Goal: Task Accomplishment & Management: Use online tool/utility

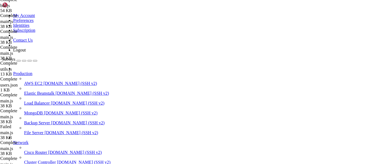
scroll to position [0, 0]
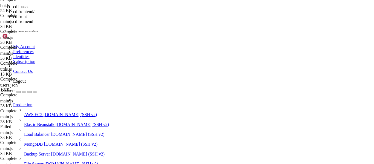
scroll to position [6277, 0]
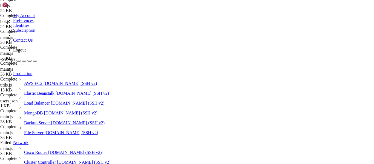
type input "/root/luasec"
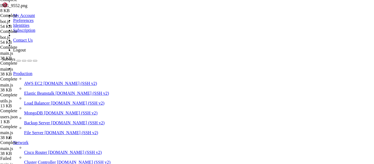
type textarea "});"
type textarea "mainRoute.get('/logo', (req, res) => {)"
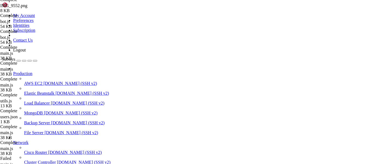
drag, startPoint x: 85, startPoint y: 137, endPoint x: 94, endPoint y: 125, distance: 14.9
paste textarea "});"
type textarea "});"
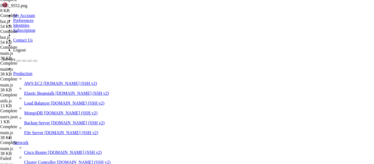
type textarea "app.listen(3000, '[TECHNICAL_ID]', () => console.log('Server running on [URL][D…"
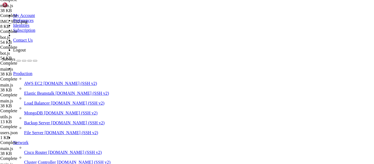
type textarea "if ((!referrer) || (!(referrer.includes("[DOMAIN_NAME]")) && !(referrer.include…"
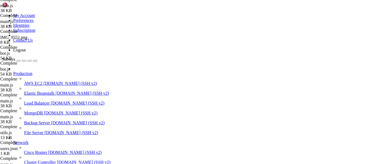
type textarea "mainRouter.get('/logo', (req, res) => {"
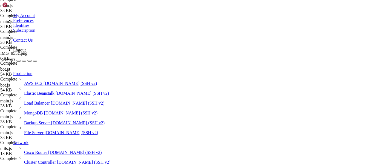
type textarea "app.listen(3000, '[TECHNICAL_ID]', () => console.log('Server running on [URL][D…"
type textarea "return res.status(400).send(build_error_page("Malformed request.", "400"));"
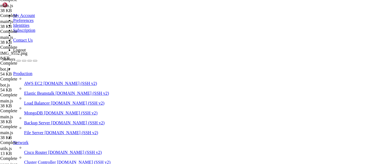
scroll to position [3488, 0]
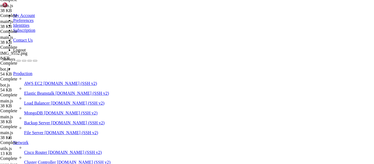
type input "/root/luasec/frontend"
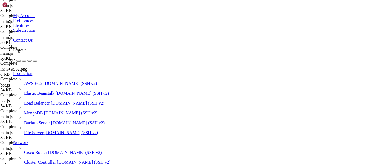
type textarea "<link rel="icon" href="/icon" type="image/png" />"
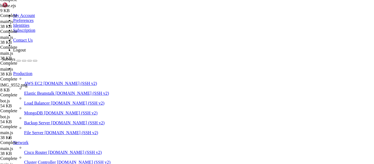
drag, startPoint x: 125, startPoint y: 135, endPoint x: 79, endPoint y: 48, distance: 98.0
drag, startPoint x: 85, startPoint y: 46, endPoint x: 112, endPoint y: 136, distance: 94.4
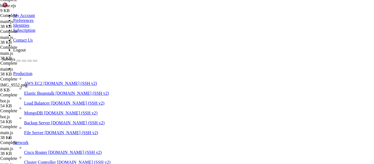
drag, startPoint x: 110, startPoint y: 58, endPoint x: 70, endPoint y: 52, distance: 40.3
type textarea "<a href="/" class="flex items-center gap-3"> <span class="font-semibold text-lg…"
paste textarea
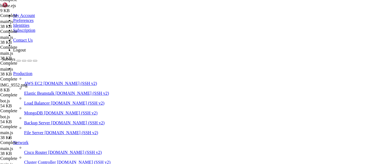
drag, startPoint x: 108, startPoint y: 61, endPoint x: 98, endPoint y: 54, distance: 12.2
drag, startPoint x: 88, startPoint y: 56, endPoint x: 81, endPoint y: 53, distance: 7.9
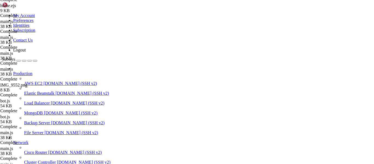
type textarea "<a href="/" class="flex items-center gap-3"> <img src="[URL][DOMAIN_NAME]" alt=…"
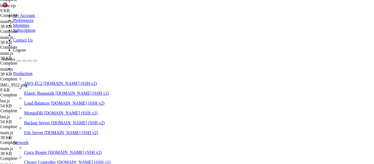
type textarea "border: 1px solid #23232a;"
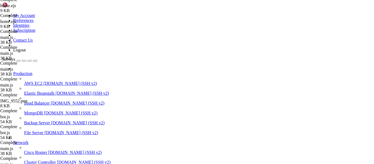
type input "/logo"
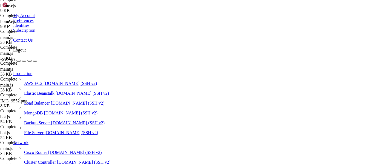
type textarea "<img src="[URL][DOMAIN_NAME]" alt="luasec logo" class="h-8 w-auto" />"
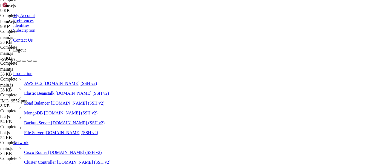
drag, startPoint x: 119, startPoint y: 433, endPoint x: 5, endPoint y: 384, distance: 124.8
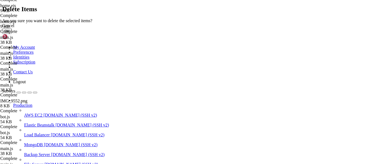
click at [12, 34] on button "OK" at bounding box center [7, 31] width 10 height 6
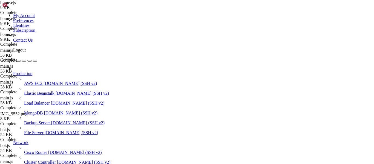
scroll to position [0, 0]
type input "/root/luasec/frontend/partials"
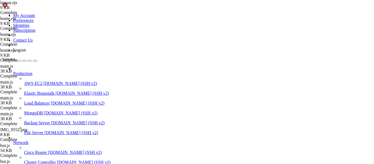
type textarea "<link rel="icon" href="/logo" type="image/png" />"
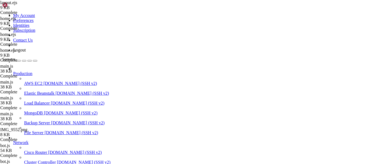
type input "/icon"
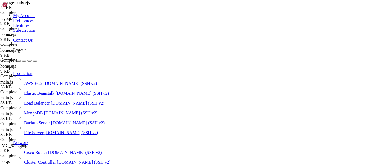
type input "/root/luasec/frontend"
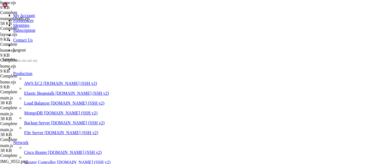
type textarea "<link rel="icon" href="/logo" type="image/png" />"
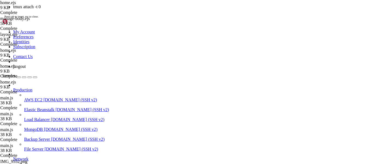
scroll to position [6513, 0]
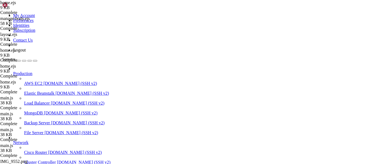
type input "/root/luasec/media"
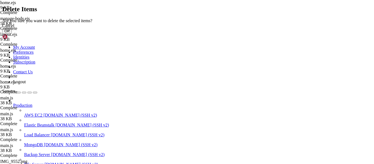
click at [12, 34] on button "OK" at bounding box center [7, 31] width 10 height 6
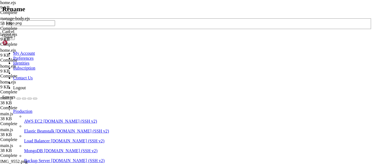
type input "logo.png"
click at [231, 40] on div "Cancel Save" at bounding box center [187, 34] width 370 height 11
click at [15, 40] on button "Save" at bounding box center [8, 37] width 13 height 6
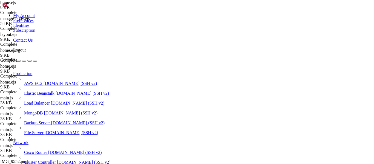
type input "/root/luasec"
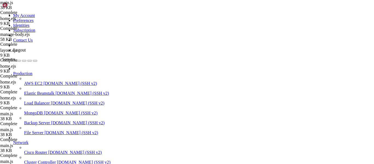
type textarea "add_user,"
type input "cannot"
drag, startPoint x: 117, startPoint y: 86, endPoint x: 79, endPoint y: 76, distance: 38.5
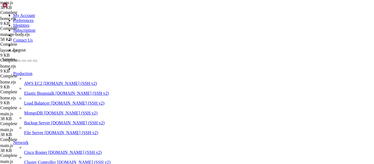
paste textarea "}"
drag, startPoint x: 74, startPoint y: 89, endPoint x: 68, endPoint y: 89, distance: 5.8
type textarea "// Optional: error handler for other errors"
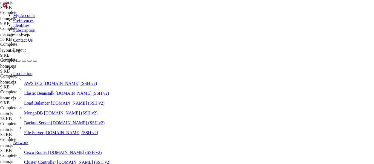
scroll to position [20, 0]
drag, startPoint x: 93, startPoint y: 115, endPoint x: 81, endPoint y: 90, distance: 28.4
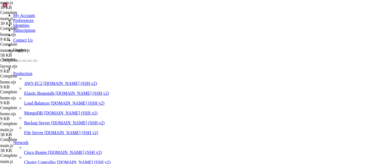
type textarea "app.use((req, res, next) => { res.status(404).send('404 Not Found: The page you…"
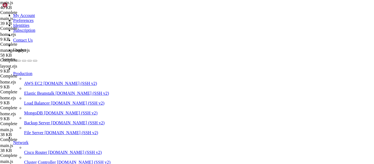
scroll to position [6533, 0]
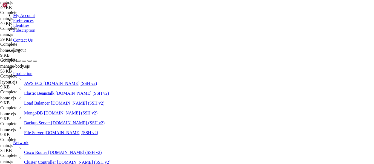
drag, startPoint x: 123, startPoint y: 74, endPoint x: 115, endPoint y: 22, distance: 51.8
drag, startPoint x: 115, startPoint y: 22, endPoint x: 107, endPoint y: 19, distance: 8.2
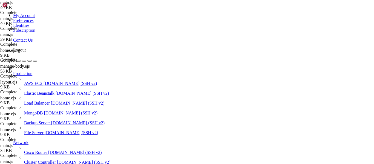
drag, startPoint x: 92, startPoint y: 61, endPoint x: 81, endPoint y: 54, distance: 12.8
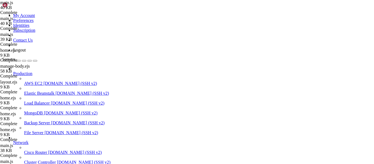
type textarea "// 404 Not Found Handler app.use((req, res, next) => {"
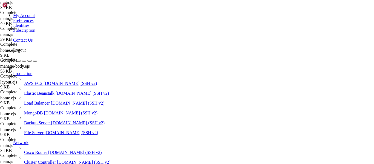
scroll to position [69, 0]
type textarea "redeemKey,"
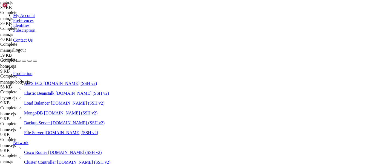
scroll to position [0, 1]
type input "cors"
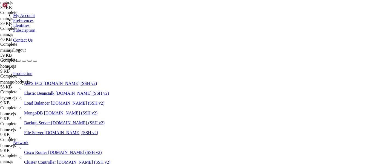
type textarea "const mongoose = require('mongoose');"
paste textarea "const cors = require('cors');"
type textarea "const cors = require('cors');"
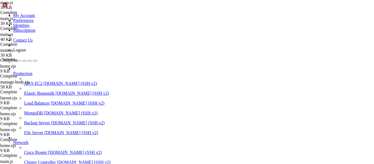
paste textarea "app.use(cors());"
type textarea "app.use(cors());"
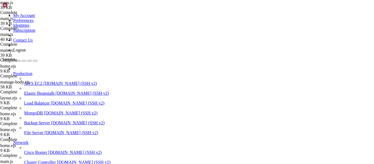
type textarea "app.listen(3000, '[TECHNICAL_ID]', () => console.log('Server running on [URL][D…"
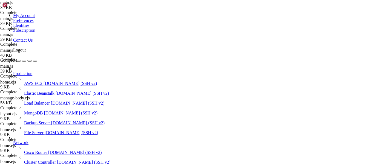
scroll to position [3323, 0]
type textarea "while (temp > BigInt(0)) {"
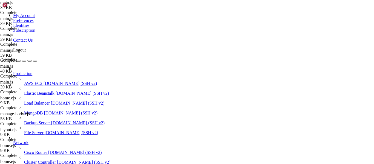
scroll to position [604, 0]
type textarea "app.listen(3000, '[TECHNICAL_ID]', () => console.log('Server running on [URL][D…"
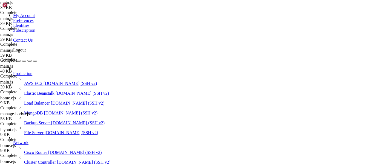
type textarea "return alphabet[0];"
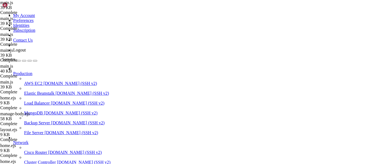
scroll to position [0, 0]
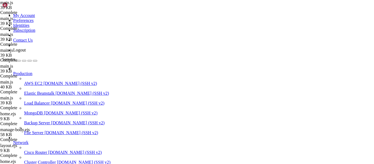
scroll to position [69, 0]
type textarea "isIpGloballyBlacklisted,"
type input "get-key-"
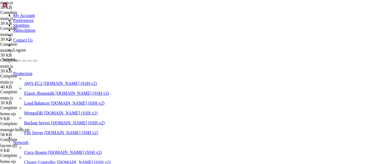
type textarea "return res.status(200).json({ error: "Key not found." });"
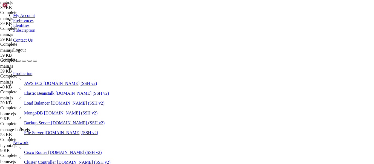
type textarea "app.listen(3000, '[TECHNICAL_ID]', () => console.log('Server running on [URL][D…"
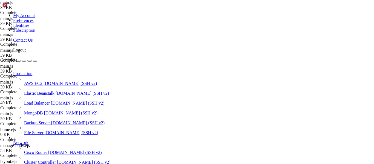
type textarea "return alphabet[0];"
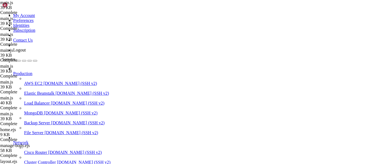
scroll to position [0, 0]
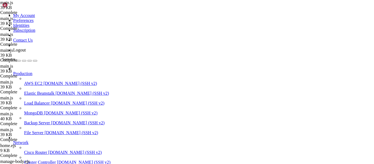
scroll to position [0, 5]
type textarea "app.use(rateLimit({ windowMs: 5, max: 5, standardHeaders: true, legacyHeaders: …"
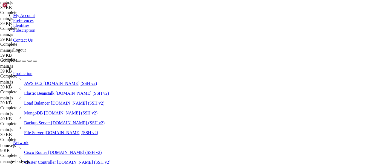
scroll to position [0, 0]
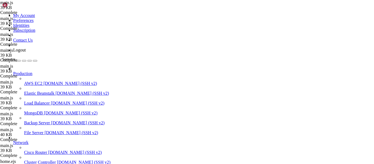
type textarea "app.listen(3000, '[TECHNICAL_ID]', () => console.log('Server running on [URL][D…"
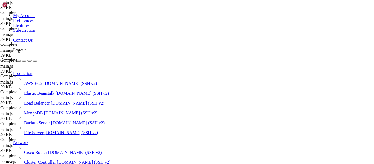
type textarea "let encoded = '';"
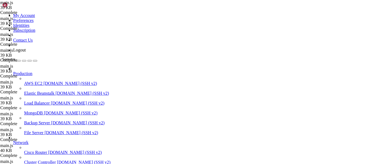
type textarea "app.use(rateLimit({ windowMs: 5 * 1000, max: 5, standardHeaders: true, legacyHe…"
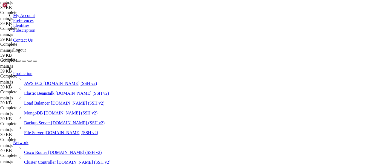
type textarea "app.listen(3000, '[TECHNICAL_ID]', () => console.log('Server running on [URL][D…"
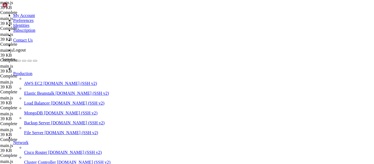
scroll to position [4017, 0]
type textarea "const decrypted = xorDecrypt(encrypted, key); sent = JSON.parse(decrypted);"
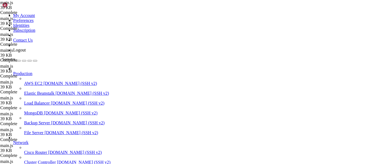
scroll to position [4017, 0]
type textarea "return al,phabet[0];"
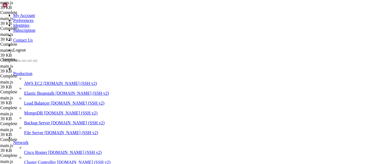
scroll to position [33, 0]
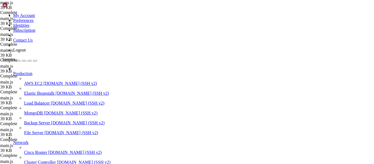
type textarea "app.use(rateLimit({ windowMs: 10 * 1000, max: 10, standardHeaders: true, legacy…"
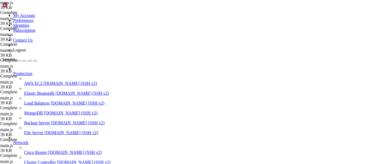
type textarea "app.listen(3000, '[TECHNICAL_ID]', () => console.log('Server running on [URL][D…"
type textarea "return alphabet[0];"
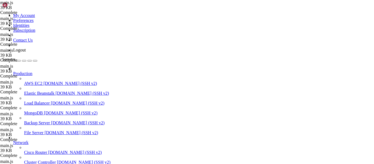
paste textarea "{ limit: '10kb' }"
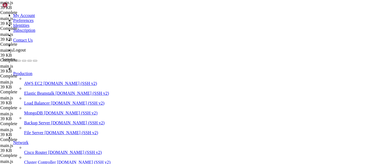
type textarea "app.use(express.json({ limit: '10kb' }));"
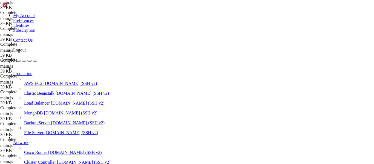
drag, startPoint x: 153, startPoint y: 107, endPoint x: 84, endPoint y: 105, distance: 69.6
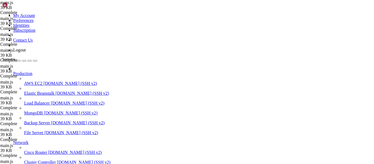
paste textarea "});"
type textarea "});"
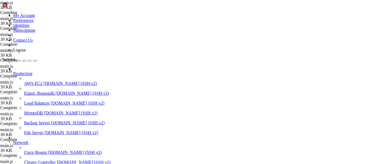
scroll to position [0, 0]
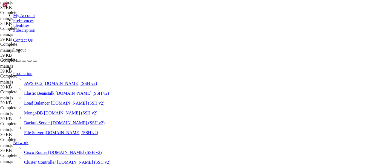
type textarea "generate_key,"
type input "helmet"
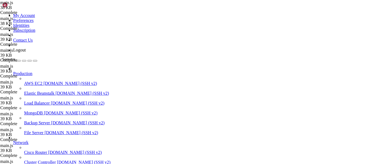
type textarea "const [PERSON_NAME] = require('[PERSON_NAME]');"
paste textarea "const helmet = require('helmet');"
type textarea "const helmet = require('helmet');"
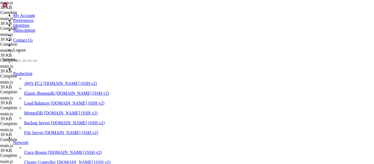
scroll to position [114, 0]
paste textarea "app.use(helmet());"
type textarea "app.use(helmet());"
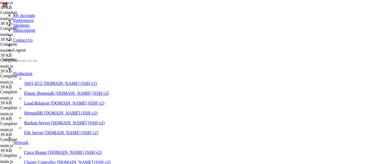
type textarea "app.listen(3000, '[TECHNICAL_ID]', () => console.log('Server running on [URL][D…"
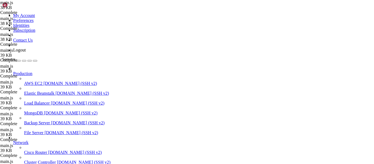
type textarea "if (combined === BigInt(0)) {"
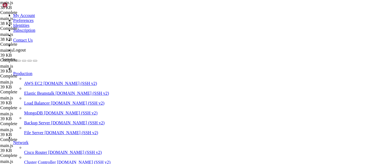
scroll to position [0, 0]
type textarea "app.listen(3000, '[TECHNICAL_ID]', () => console.log('Server running on [URL][D…"
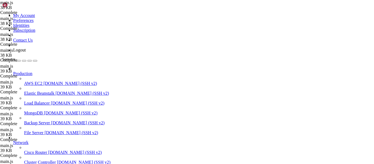
scroll to position [3301, 0]
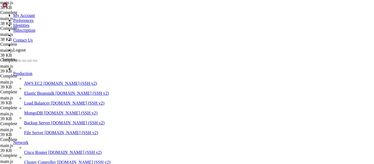
type textarea "return res.status(400).send(build_,error_page("Malformed request.", "400"));"
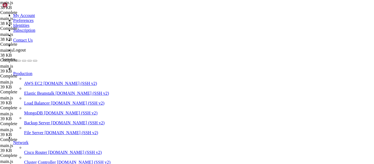
scroll to position [57, 0]
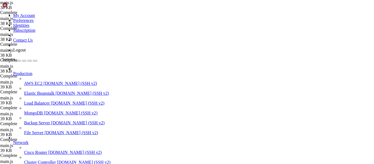
type textarea "app.use(helmet({ contentSecurityPolicy: false }));"
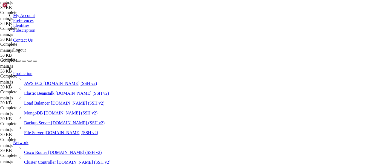
scroll to position [0, 0]
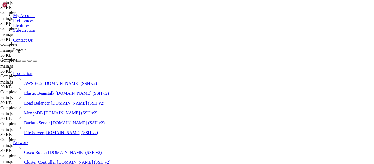
type input "/root/luasec/frontend"
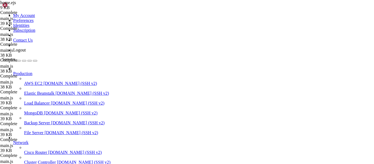
scroll to position [0, 5]
type textarea "<title>Luasec - Luau Whitelisting</title>"
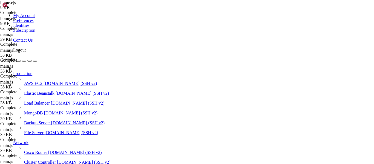
drag, startPoint x: 319, startPoint y: 121, endPoint x: 55, endPoint y: 118, distance: 263.8
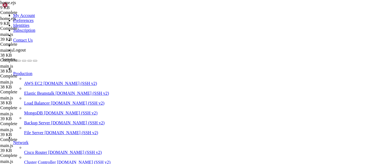
type textarea "<div class="hidden sm:flex items-center gap-6">"
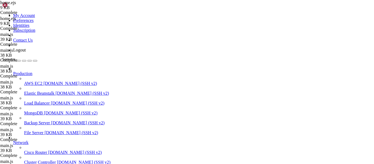
scroll to position [0, 1]
drag, startPoint x: 123, startPoint y: 133, endPoint x: 108, endPoint y: 157, distance: 28.7
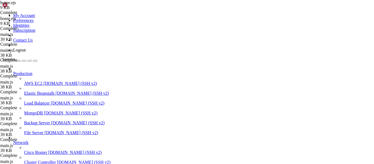
drag, startPoint x: 100, startPoint y: 147, endPoint x: 84, endPoint y: 56, distance: 92.3
type textarea "<nav role="navigation" aria-label="Main" class="fixed left-1/2 top-6 z-50 -tran…"
drag, startPoint x: 104, startPoint y: 88, endPoint x: 78, endPoint y: 75, distance: 28.7
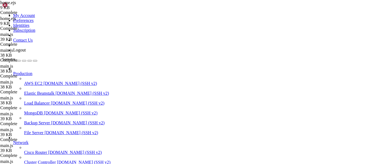
type textarea "<div class="flex-1 flex justify-center"> <div class="hidden sm:flex items-cente…"
paste textarea
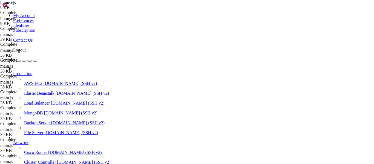
type textarea "<div class="flex-1 flex justify-center"> <div class="hidden sm:flex items-cente…"
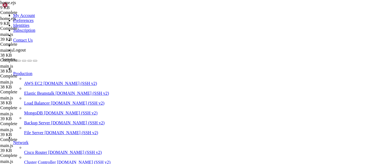
drag, startPoint x: 108, startPoint y: 104, endPoint x: 80, endPoint y: 85, distance: 34.3
type textarea "<div class="flex-1 flex justify-center"> <div class="hidden sm:flex items-cente…"
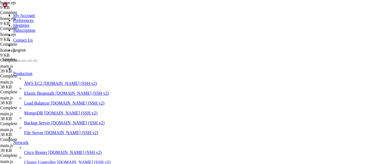
scroll to position [393, 0]
drag, startPoint x: 105, startPoint y: 76, endPoint x: 81, endPoint y: 57, distance: 30.5
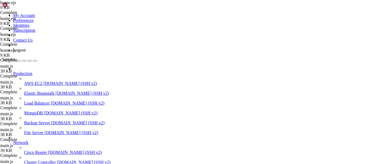
paste textarea "/div"
type textarea "</div>"
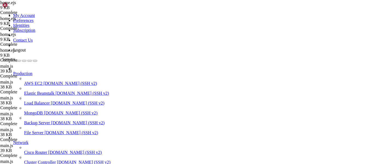
drag, startPoint x: 97, startPoint y: 85, endPoint x: 113, endPoint y: 96, distance: 19.1
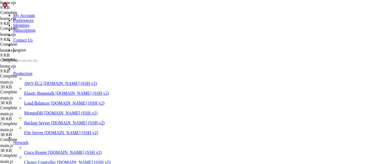
drag, startPoint x: 105, startPoint y: 141, endPoint x: 108, endPoint y: 66, distance: 75.4
type textarea "<div class="hidden sm:flex items-center gap-6 absolute left-1/2 transform -tran…"
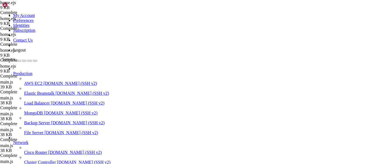
click at [28, 140] on span "Network" at bounding box center [20, 142] width 15 height 5
drag, startPoint x: 102, startPoint y: 139, endPoint x: 82, endPoint y: 48, distance: 92.5
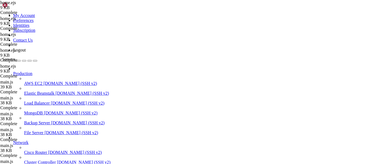
type textarea "<div class="flex items-center h-12"> <a href="/" class="flex items-center gap-3…"
paste textarea
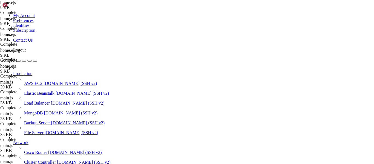
type input "/root/luasec/frontend"
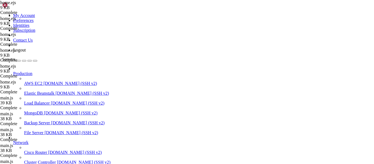
scroll to position [506, 0]
drag, startPoint x: 94, startPoint y: 41, endPoint x: 108, endPoint y: 150, distance: 110.5
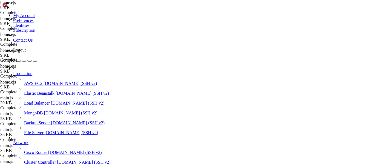
type textarea "</div>"
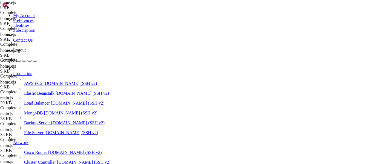
scroll to position [0, 1]
drag, startPoint x: 109, startPoint y: 149, endPoint x: 85, endPoint y: 41, distance: 110.6
type textarea "<div class="pricing-grid grid grid-cols-1 sm:grid-cols-2 lg:grid-cols-4 gap-8">…"
paste textarea
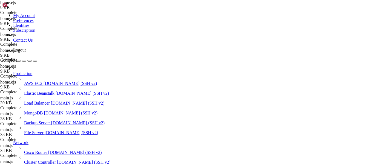
scroll to position [388, 0]
type textarea "</div> </div>"
paste textarea
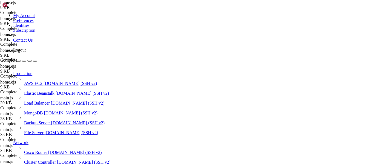
drag, startPoint x: 87, startPoint y: 52, endPoint x: 114, endPoint y: 119, distance: 72.2
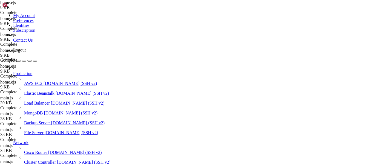
drag, startPoint x: 110, startPoint y: 93, endPoint x: 83, endPoint y: 41, distance: 58.8
type textarea "<section id="pricing" class="py-20"> <div class="max-w-6xl mx-auto px-4">"
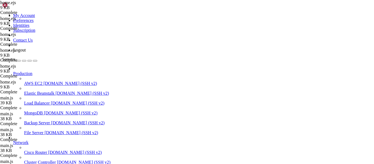
paste textarea
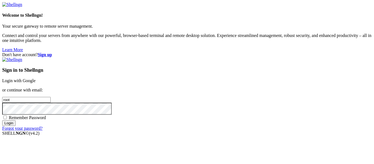
click at [36, 78] on link "Login with Google" at bounding box center [18, 80] width 33 height 5
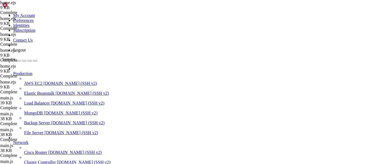
scroll to position [6568, 0]
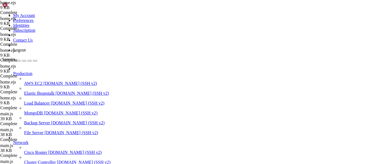
type textarea "<div class="flex items-center gap-3">"
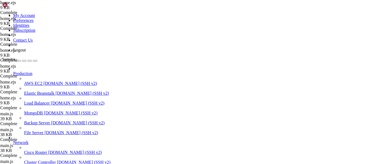
drag, startPoint x: 105, startPoint y: 156, endPoint x: 84, endPoint y: 117, distance: 44.0
drag, startPoint x: 108, startPoint y: 67, endPoint x: 84, endPoint y: 35, distance: 40.5
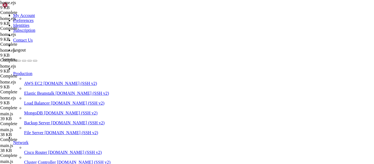
type textarea "<section id="pricing" class="py-20"> <div class="max-w-6xl mx-auto px-4">"
paste textarea
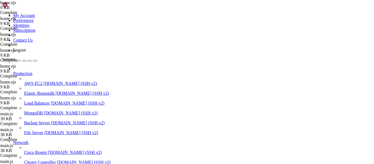
type textarea "<div class="pricing-plan snap-center flex-shrink-0 w-full flex flex-col items-c…"
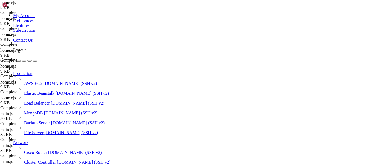
type textarea "</style>"
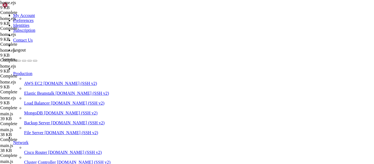
paste textarea
drag, startPoint x: 101, startPoint y: 153, endPoint x: 84, endPoint y: 109, distance: 47.0
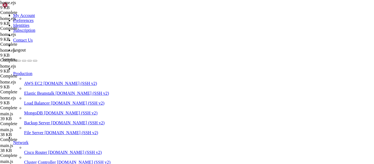
scroll to position [588, 0]
drag, startPoint x: 113, startPoint y: 148, endPoint x: 80, endPoint y: 106, distance: 52.9
type textarea "<script> const carousel = document.getElementById('carousel');"
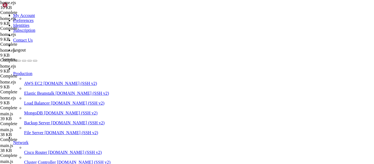
drag, startPoint x: 114, startPoint y: 129, endPoint x: 115, endPoint y: 71, distance: 58.6
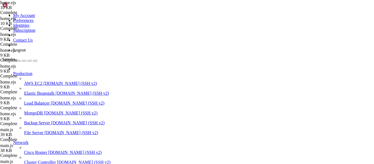
scroll to position [385, 0]
drag, startPoint x: 106, startPoint y: 130, endPoint x: 81, endPoint y: 50, distance: 84.2
type textarea "<section id="pricing" class="py-20"> <div class="max-w-xl mx-auto px-4">"
paste textarea
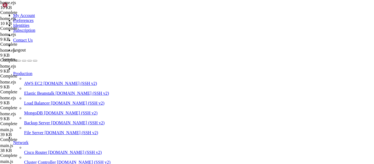
scroll to position [135, 0]
drag, startPoint x: 99, startPoint y: 104, endPoint x: 80, endPoint y: 84, distance: 26.9
type textarea "<script> const carousel = document.getElementById('carousel');"
paste textarea
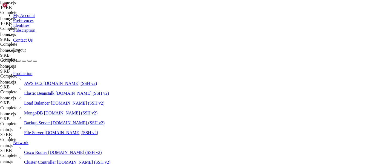
scroll to position [161, 0]
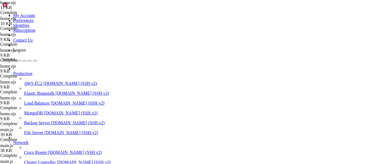
drag, startPoint x: 83, startPoint y: 42, endPoint x: 103, endPoint y: 151, distance: 110.6
type textarea "</div> </section>"
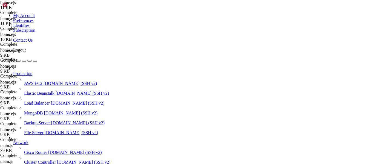
scroll to position [497, 0]
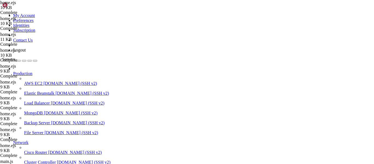
scroll to position [0, 2]
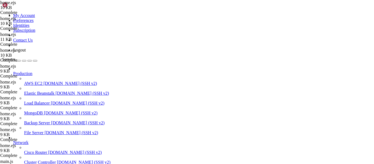
drag, startPoint x: 84, startPoint y: 29, endPoint x: 115, endPoint y: 90, distance: 67.6
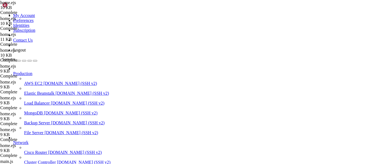
type textarea "</div> </section>"
paste textarea
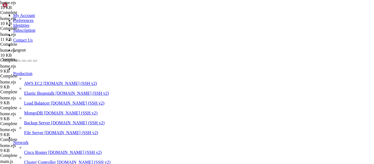
type textarea "<div class="overflow-hidden w-full relative">"
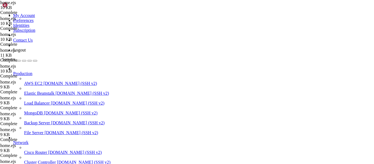
scroll to position [470, 0]
drag, startPoint x: 84, startPoint y: 49, endPoint x: 107, endPoint y: 152, distance: 105.5
type textarea "</div> </section>"
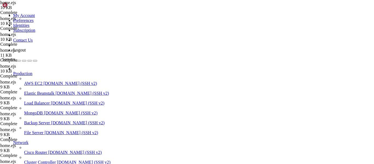
drag, startPoint x: 107, startPoint y: 135, endPoint x: 82, endPoint y: 42, distance: 96.9
type textarea "<script> const track = document.getElementById('carouselTrack');"
paste textarea
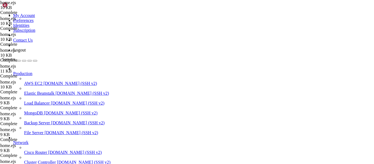
drag, startPoint x: 84, startPoint y: 59, endPoint x: 104, endPoint y: 137, distance: 80.2
type textarea "</div> </section>"
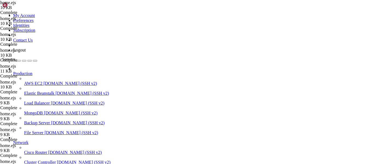
scroll to position [513, 0]
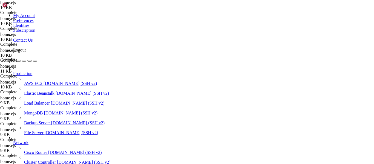
drag, startPoint x: 84, startPoint y: 93, endPoint x: 105, endPoint y: 138, distance: 50.0
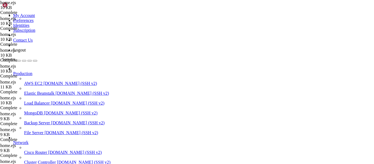
type textarea "</div> </section>"
paste textarea
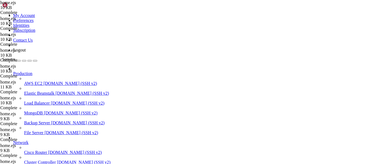
type textarea "</ul>"
drag, startPoint x: 144, startPoint y: 135, endPoint x: 153, endPoint y: 118, distance: 18.7
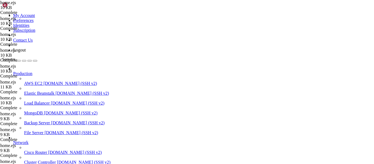
paste textarea "li>Description here</li><"
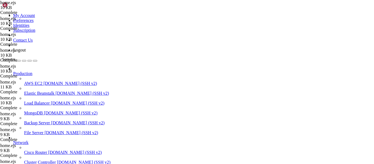
paste textarea "li>Description here</li><"
type textarea "<ul class="mb-6 text-gray-300 text-sm space-y-2"><li>Description here</li></ul>"
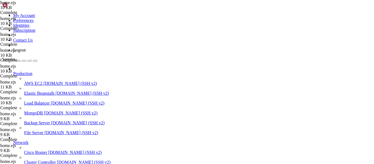
scroll to position [0, 0]
